Goal: Task Accomplishment & Management: Use online tool/utility

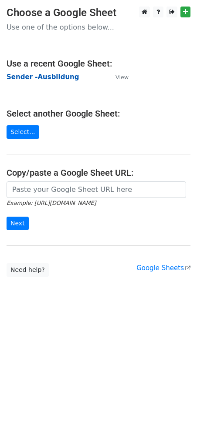
click at [55, 77] on strong "Sender -Ausbildung" at bounding box center [43, 77] width 72 height 8
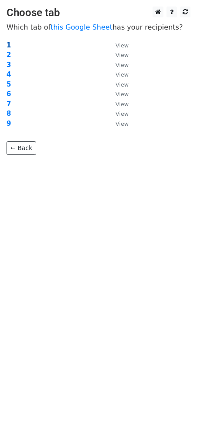
click at [9, 44] on strong "1" at bounding box center [9, 45] width 4 height 8
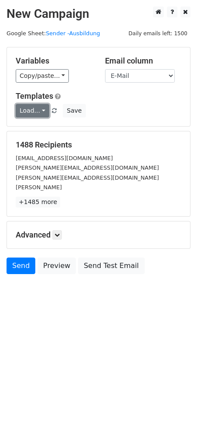
click at [34, 112] on link "Load..." at bounding box center [32, 110] width 33 height 13
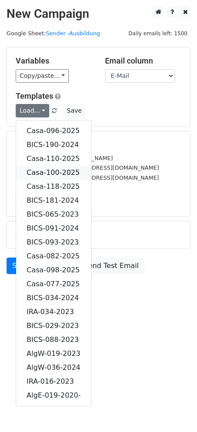
click at [62, 168] on link "Casa-100-2025" at bounding box center [53, 173] width 75 height 14
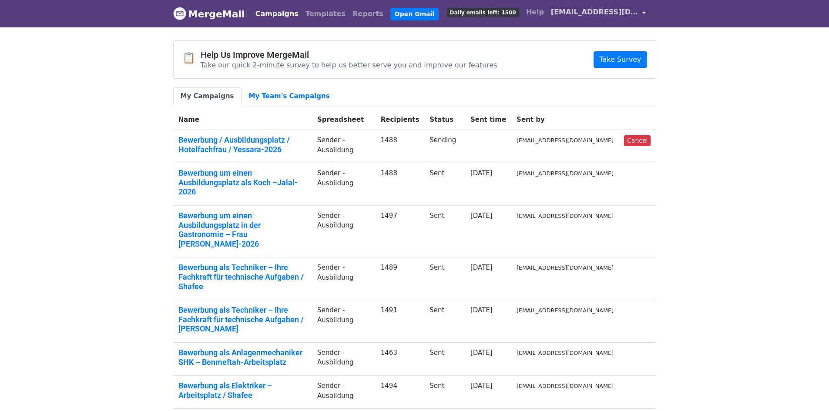
click at [636, 17] on link "career11@vitastuttgart.com" at bounding box center [598, 13] width 102 height 20
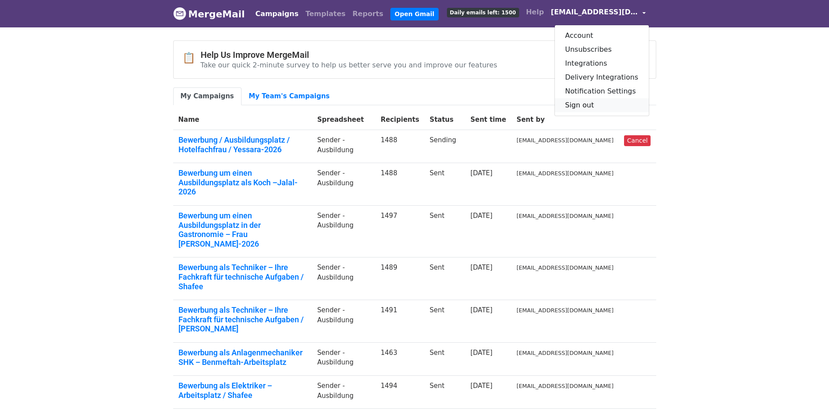
click at [597, 108] on link "Sign out" at bounding box center [602, 105] width 94 height 14
